Goal: Check status: Check status

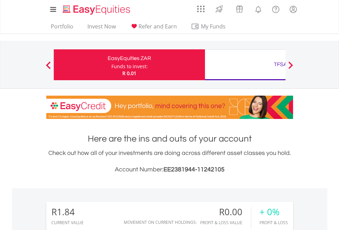
scroll to position [66, 108]
click at [111, 65] on div "Funds to invest:" at bounding box center [129, 66] width 36 height 7
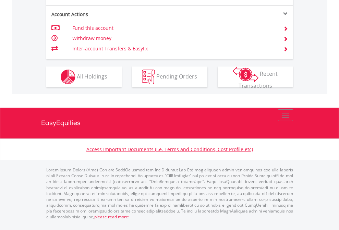
scroll to position [657, 0]
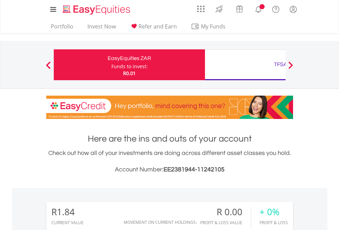
scroll to position [66, 108]
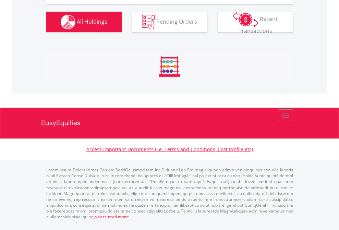
scroll to position [695, 0]
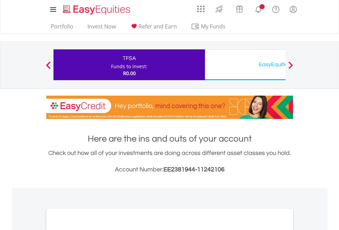
scroll to position [412, 0]
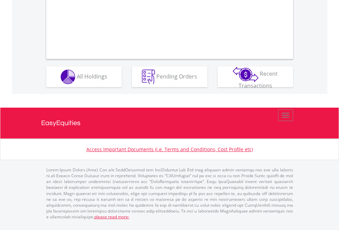
click at [77, 80] on span "All Holdings" at bounding box center [92, 76] width 31 height 8
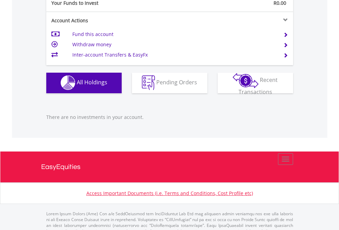
scroll to position [679, 0]
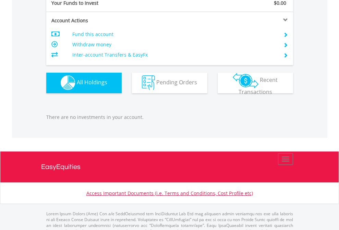
scroll to position [679, 0]
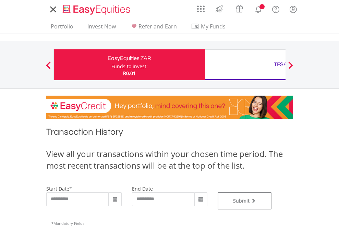
type input "**********"
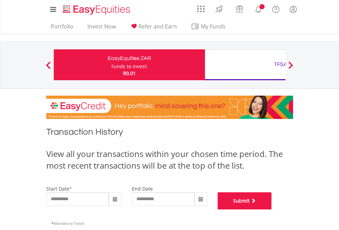
click at [272, 210] on button "Submit" at bounding box center [245, 200] width 54 height 17
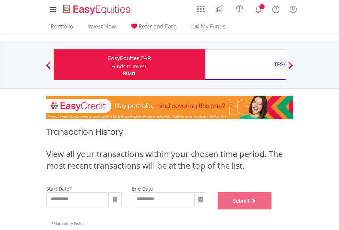
scroll to position [278, 0]
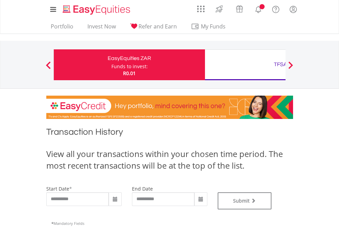
click at [245, 65] on div "TFSA" at bounding box center [280, 65] width 143 height 10
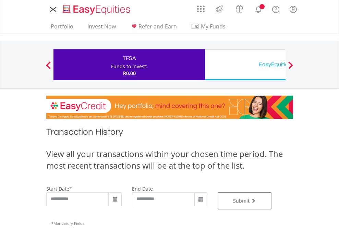
type input "**********"
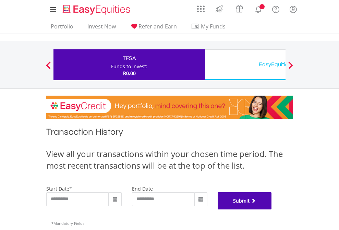
click at [272, 210] on button "Submit" at bounding box center [245, 200] width 54 height 17
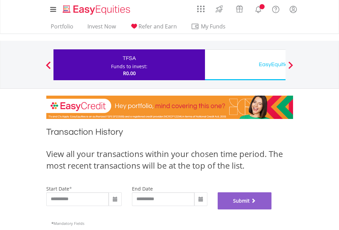
scroll to position [278, 0]
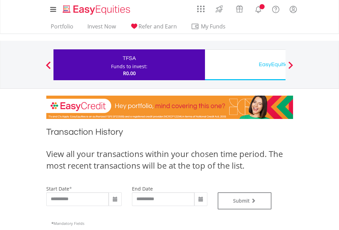
click at [245, 65] on div "EasyEquities USD" at bounding box center [280, 65] width 143 height 10
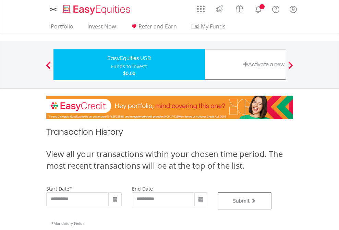
type input "**********"
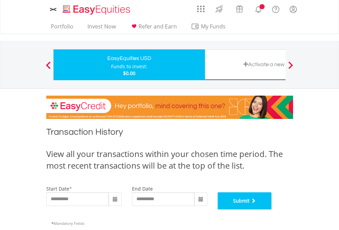
click at [272, 210] on button "Submit" at bounding box center [245, 200] width 54 height 17
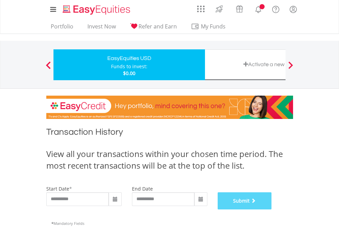
scroll to position [278, 0]
